Goal: Information Seeking & Learning: Get advice/opinions

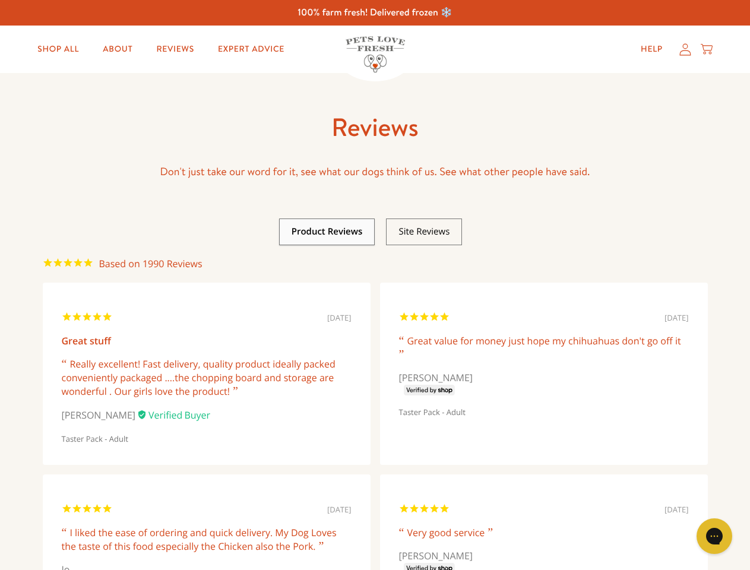
click at [327, 232] on link at bounding box center [327, 232] width 71 height 12
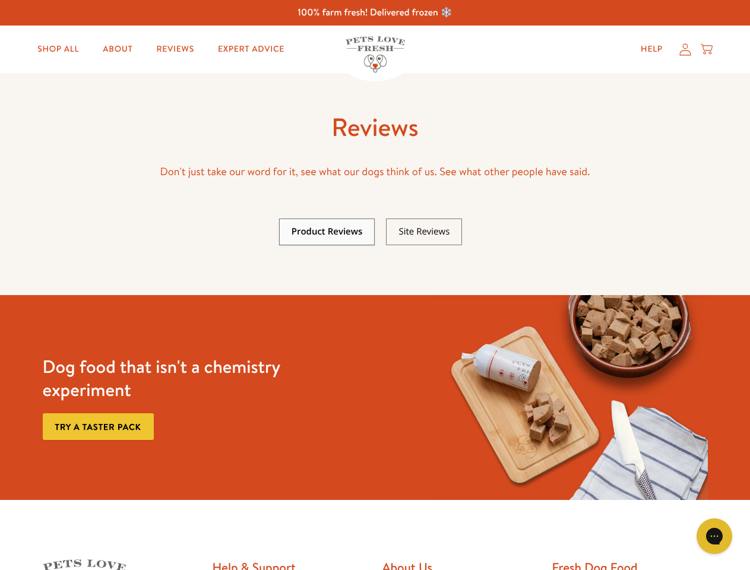
click at [424, 232] on link at bounding box center [424, 232] width 51 height 12
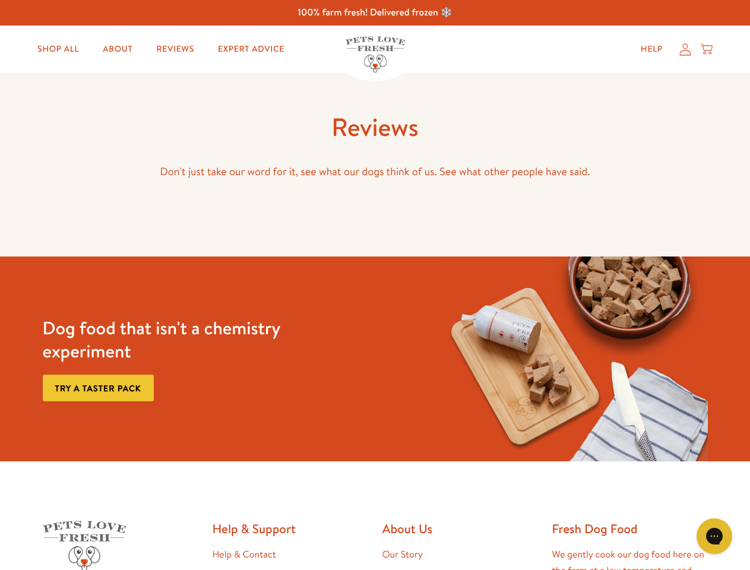
click at [715, 537] on icon "Open gorgias live chat" at bounding box center [714, 536] width 11 height 11
